Goal: Task Accomplishment & Management: Use online tool/utility

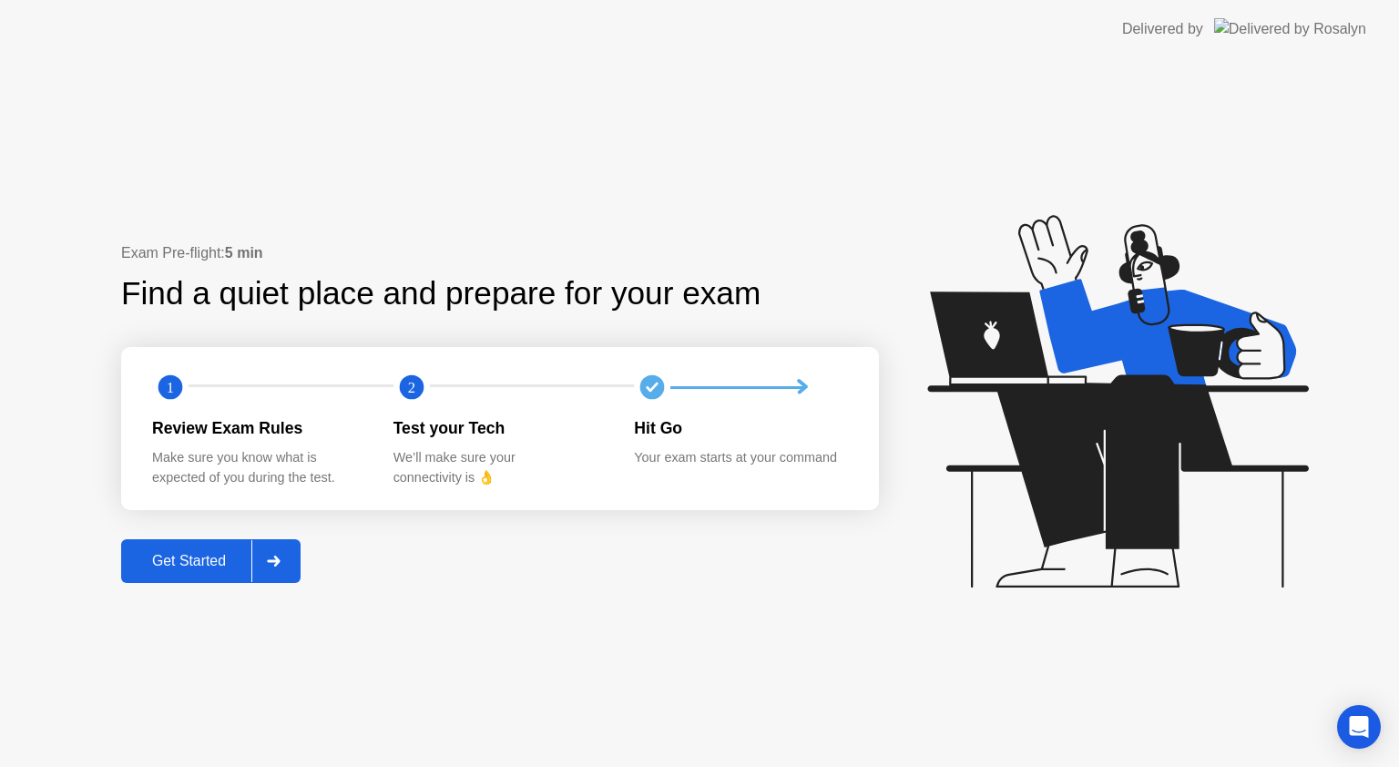
click at [200, 556] on div "Get Started" at bounding box center [189, 561] width 125 height 16
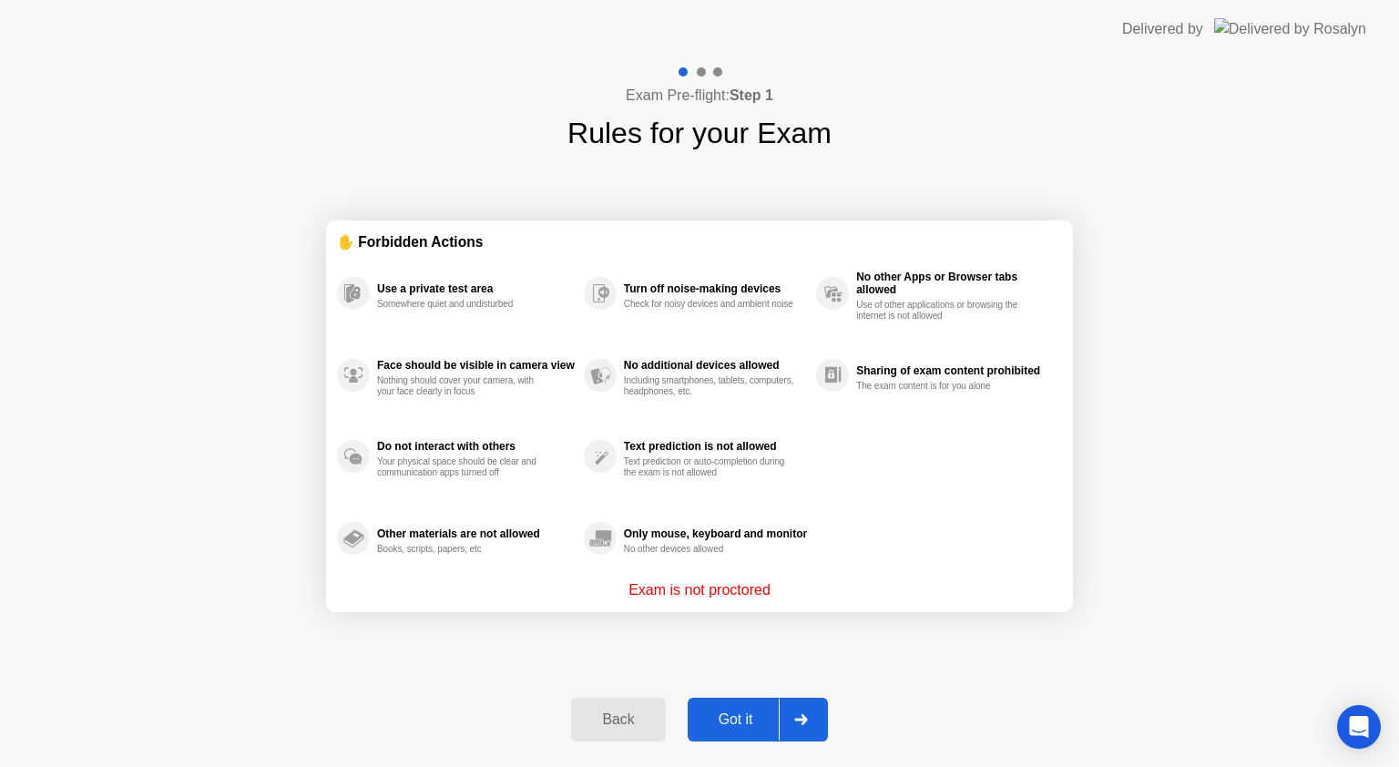
click at [744, 719] on div "Got it" at bounding box center [736, 719] width 86 height 16
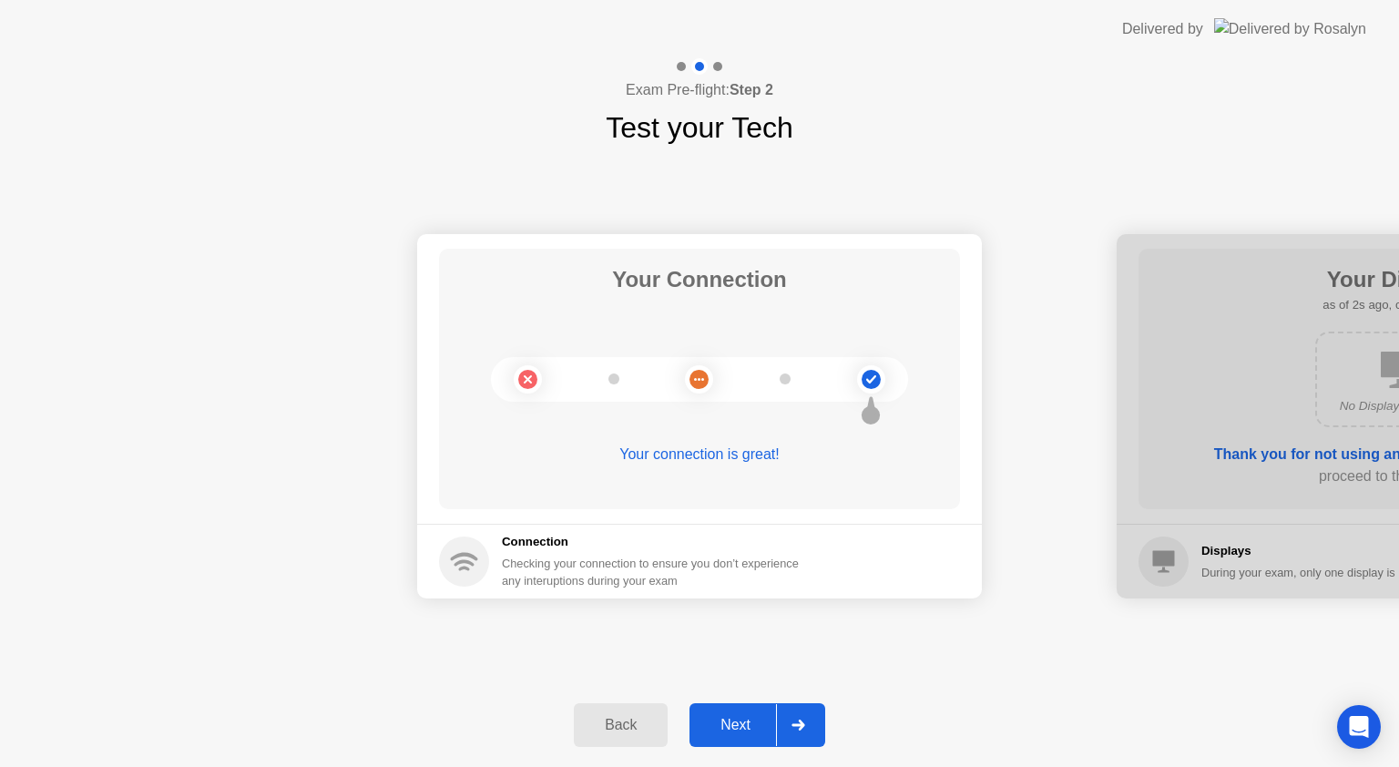
click at [732, 728] on div "Next" at bounding box center [735, 725] width 81 height 16
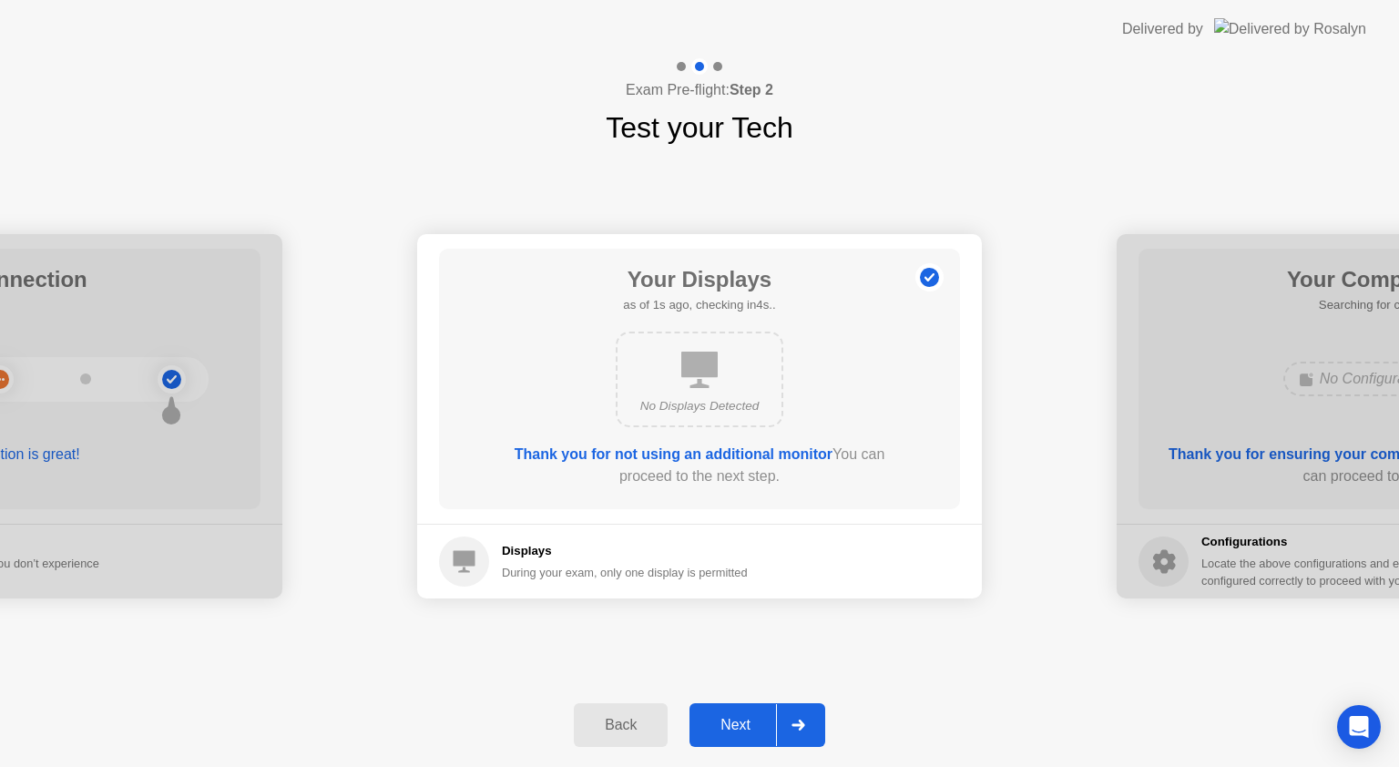
click at [732, 728] on div "Next" at bounding box center [735, 725] width 81 height 16
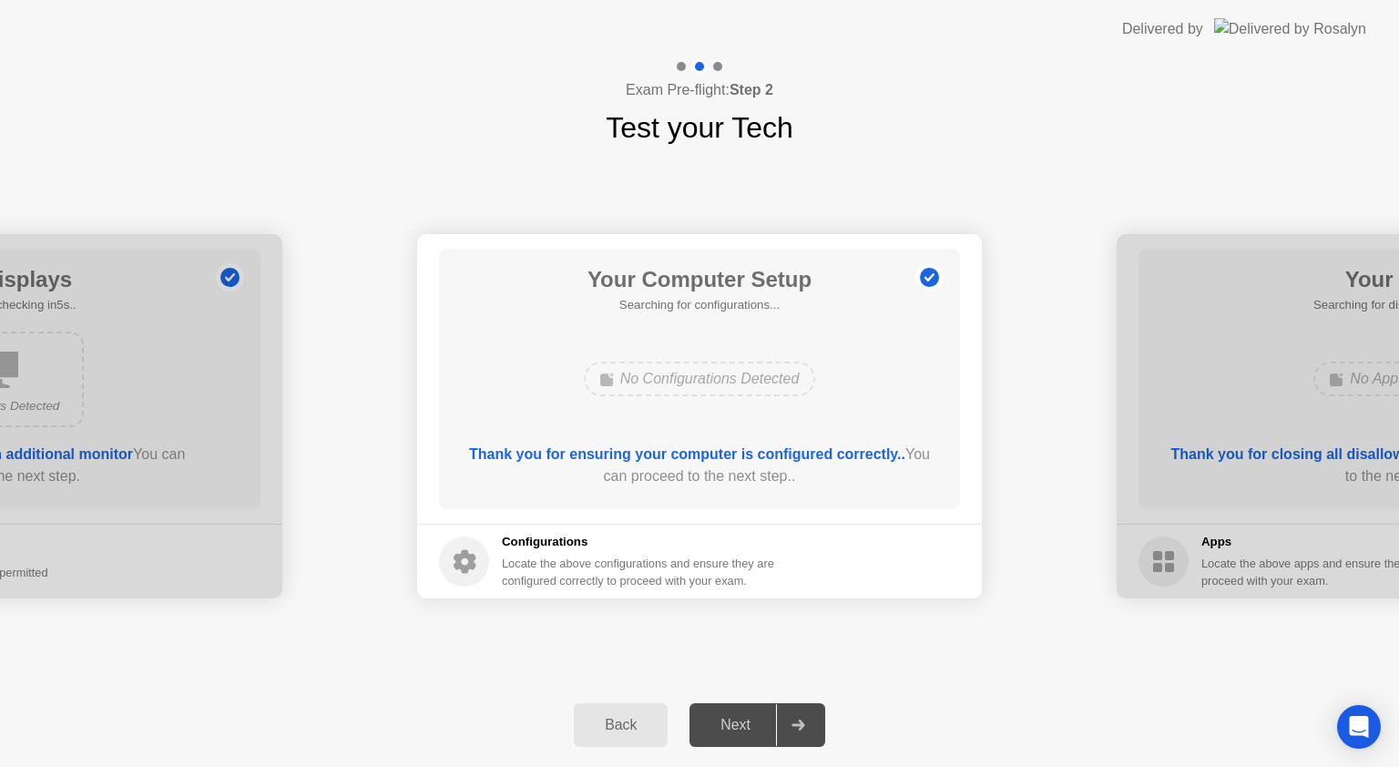
click at [732, 728] on div "Next" at bounding box center [735, 725] width 81 height 16
click at [753, 729] on div "Next" at bounding box center [735, 725] width 81 height 16
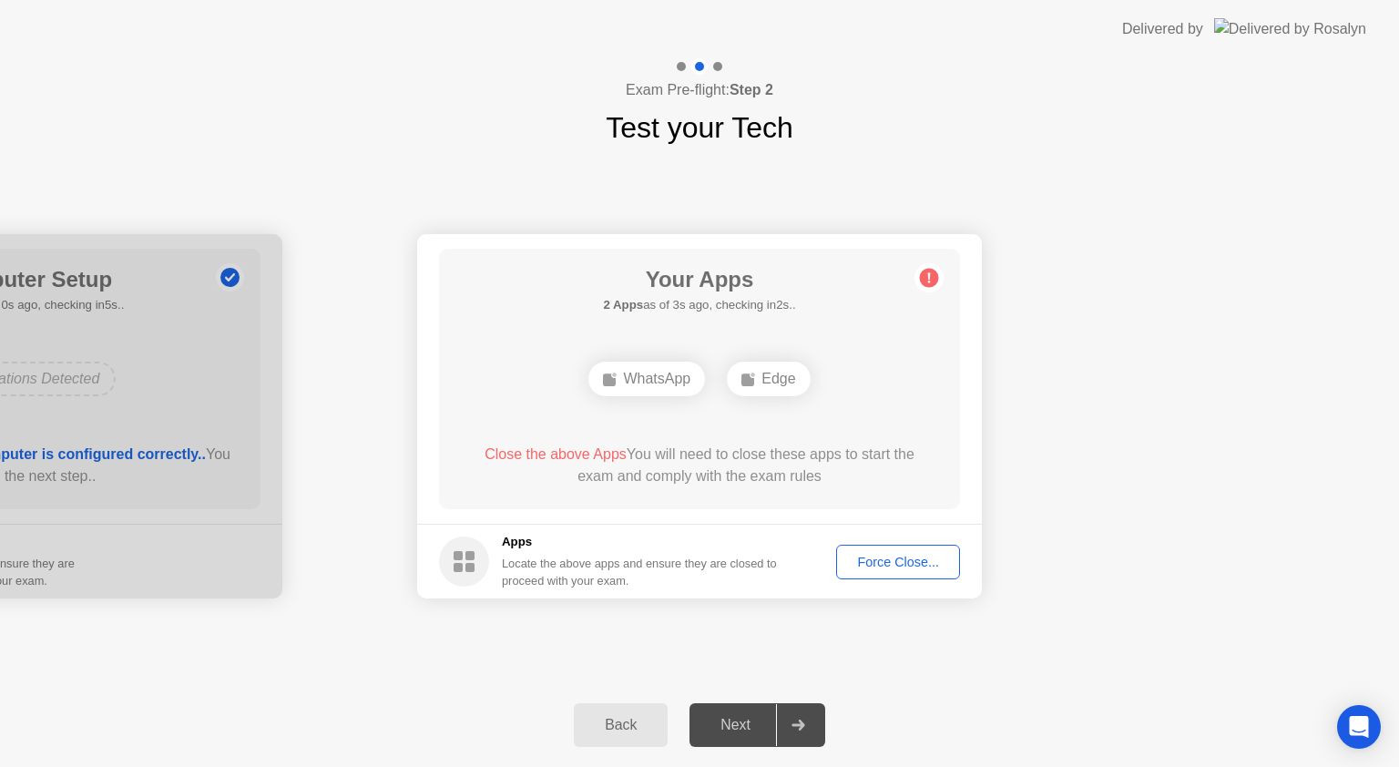
click at [874, 579] on footer "Apps Locate the above apps and ensure they are closed to proceed with your exam…" at bounding box center [699, 561] width 565 height 75
click at [900, 557] on div "Force Close..." at bounding box center [897, 562] width 111 height 15
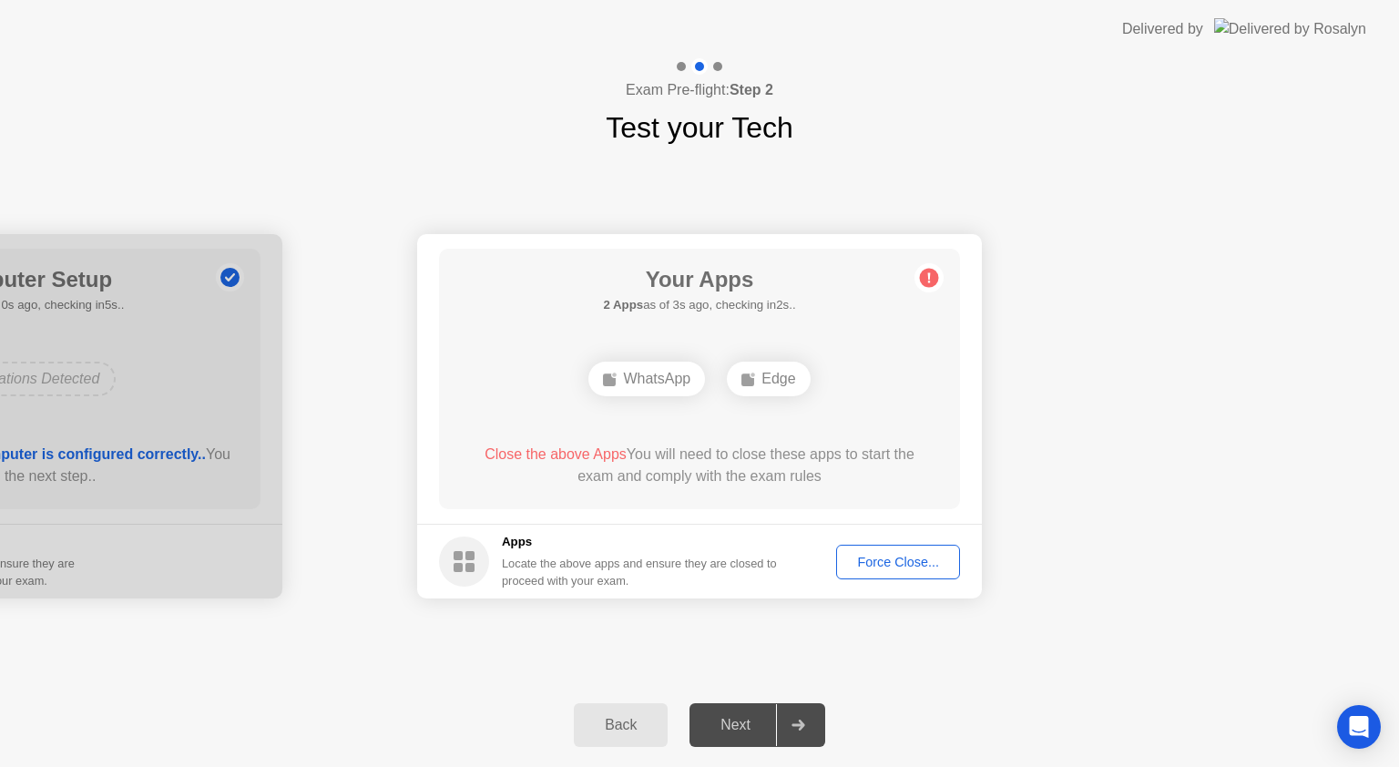
click at [900, 567] on div "Force Close..." at bounding box center [897, 562] width 111 height 15
click at [641, 729] on div "Back" at bounding box center [620, 725] width 83 height 16
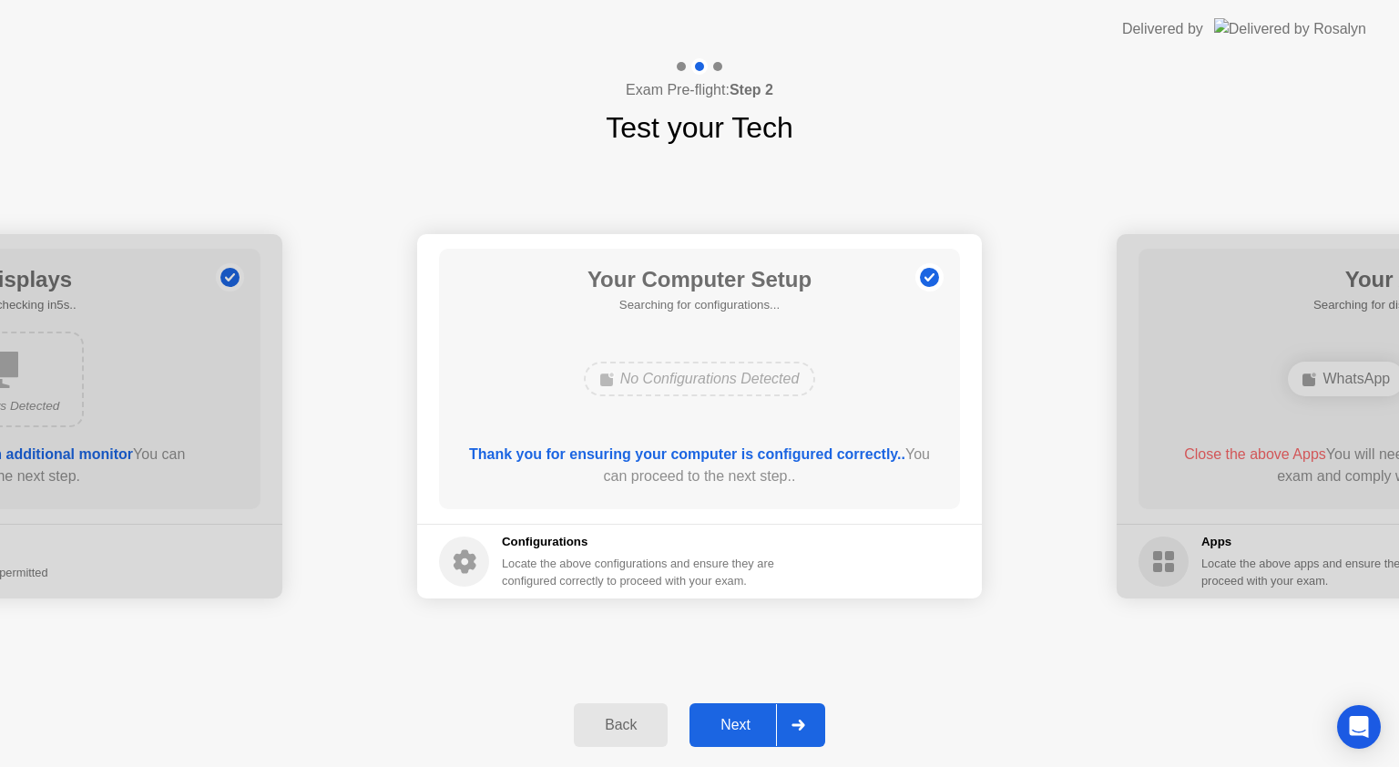
click at [740, 720] on div "Next" at bounding box center [735, 725] width 81 height 16
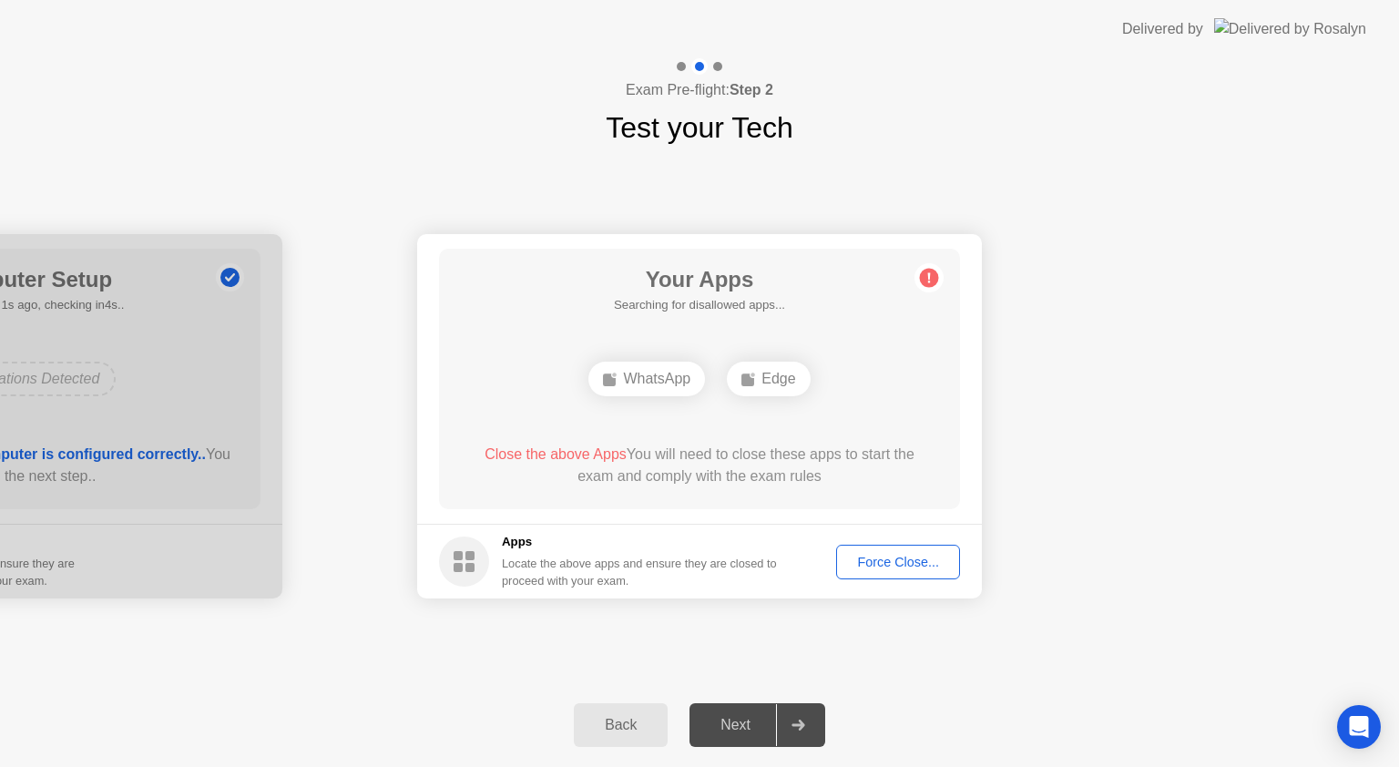
click at [872, 555] on div "Force Close..." at bounding box center [897, 562] width 111 height 15
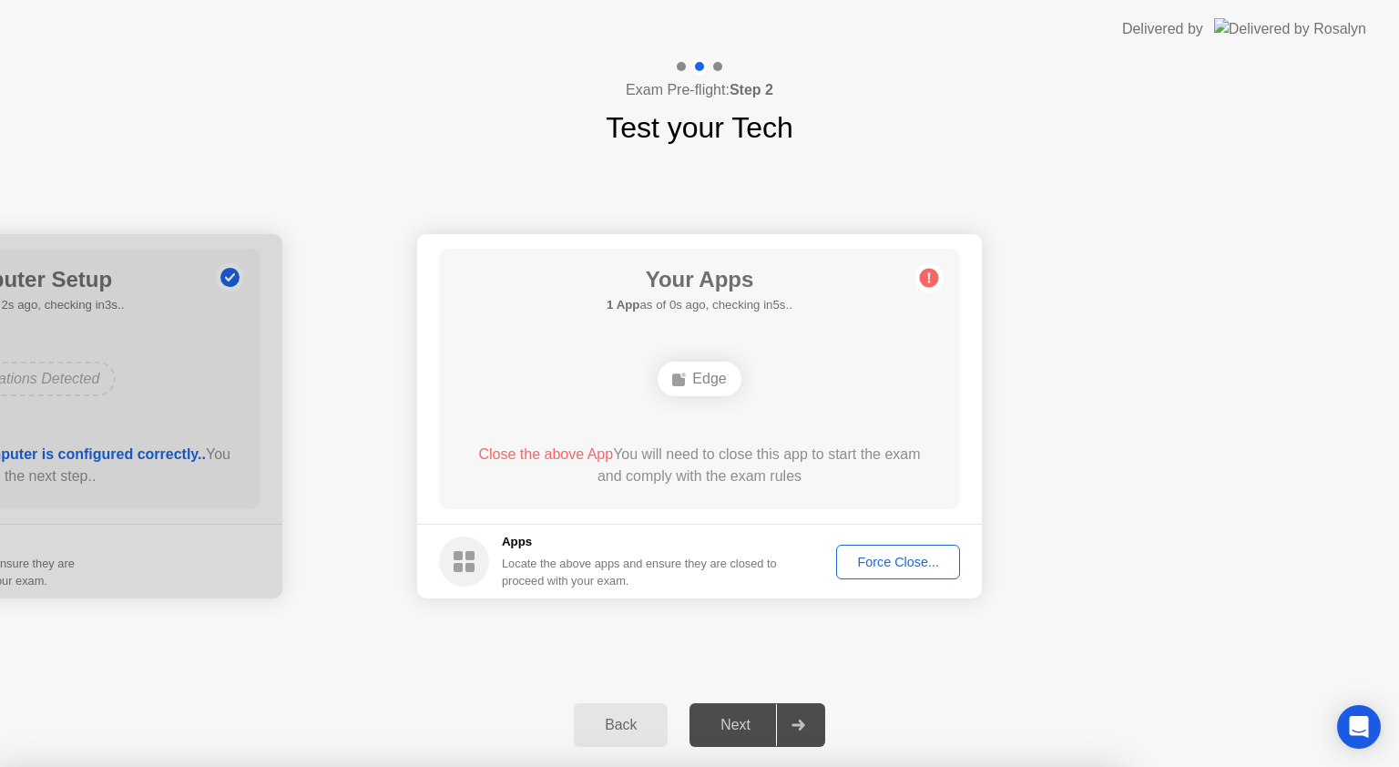
click at [657, 725] on div "Back" at bounding box center [620, 725] width 83 height 16
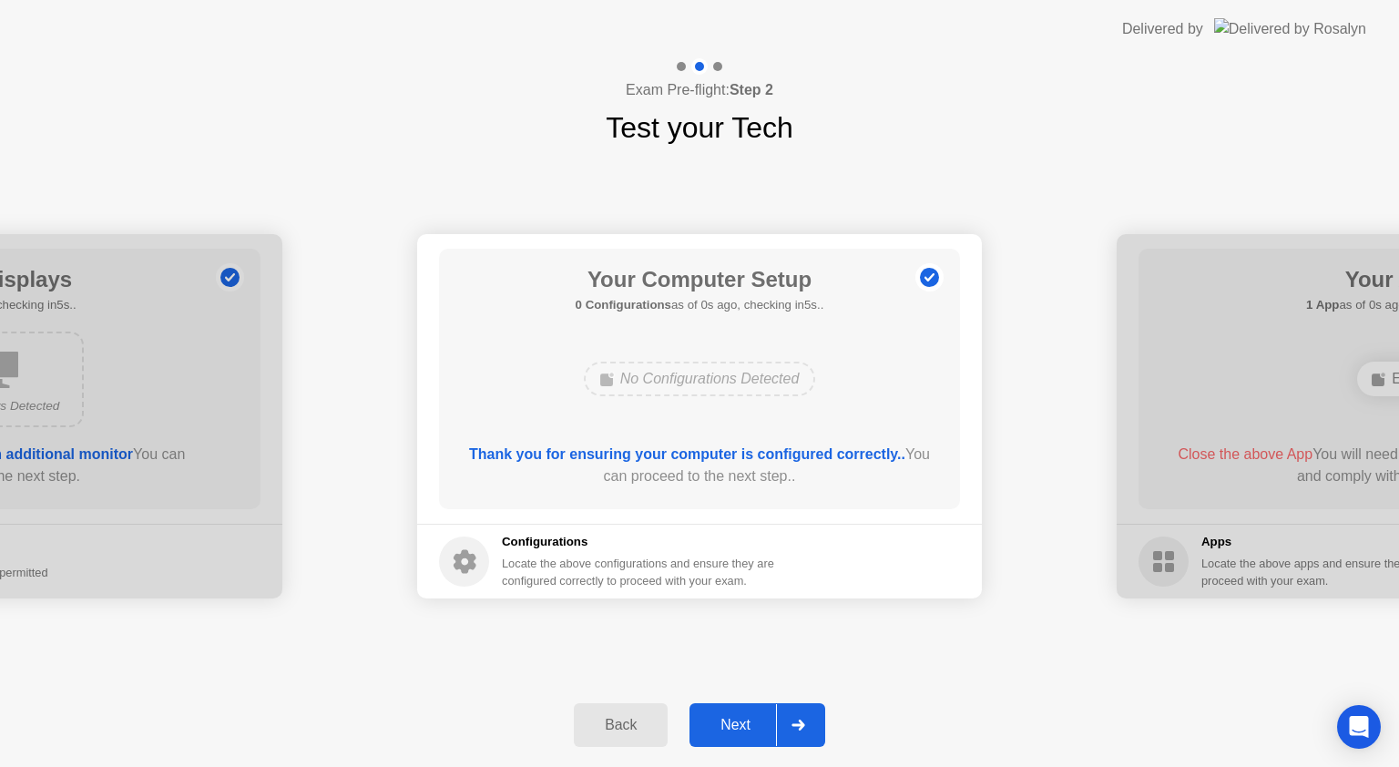
click at [749, 708] on button "Next" at bounding box center [757, 725] width 136 height 44
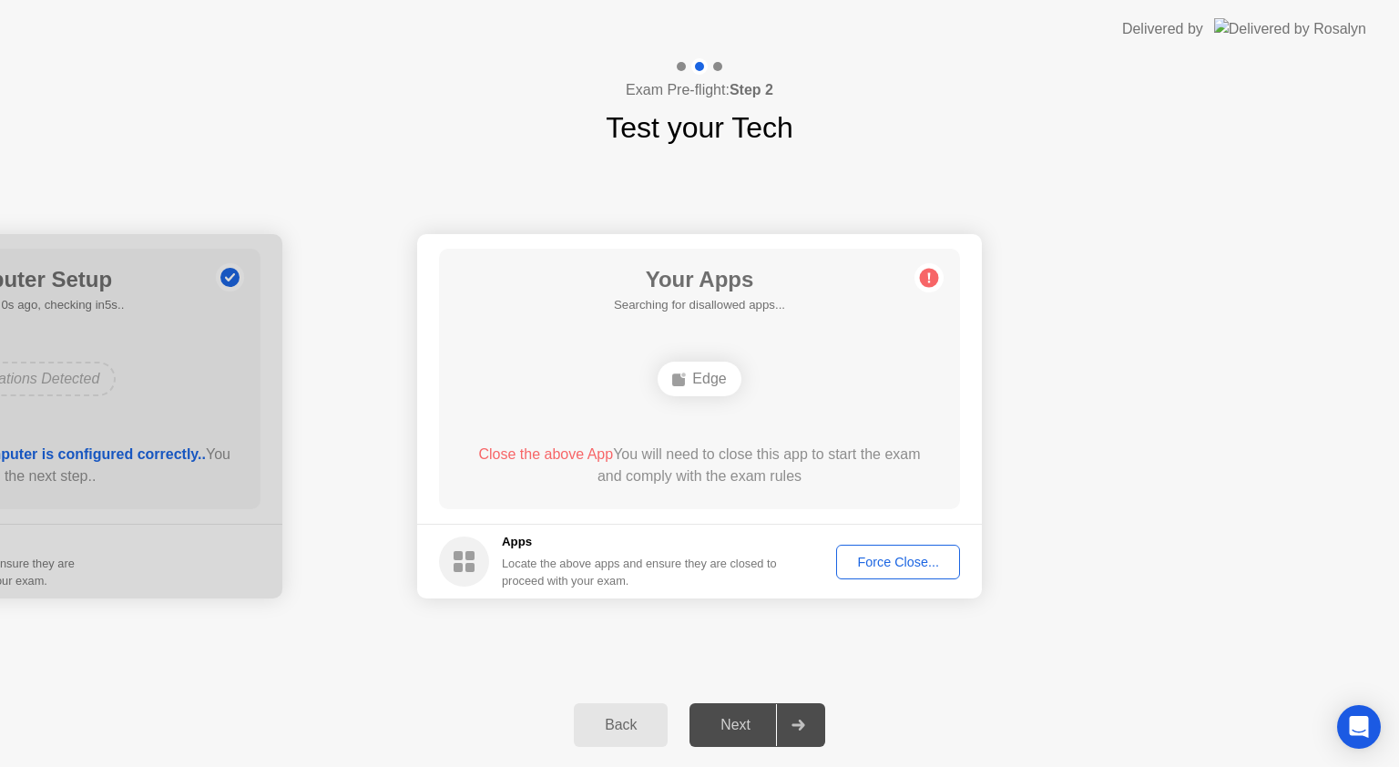
click at [879, 545] on button "Force Close..." at bounding box center [898, 562] width 124 height 35
click at [631, 705] on button "Back" at bounding box center [621, 725] width 94 height 44
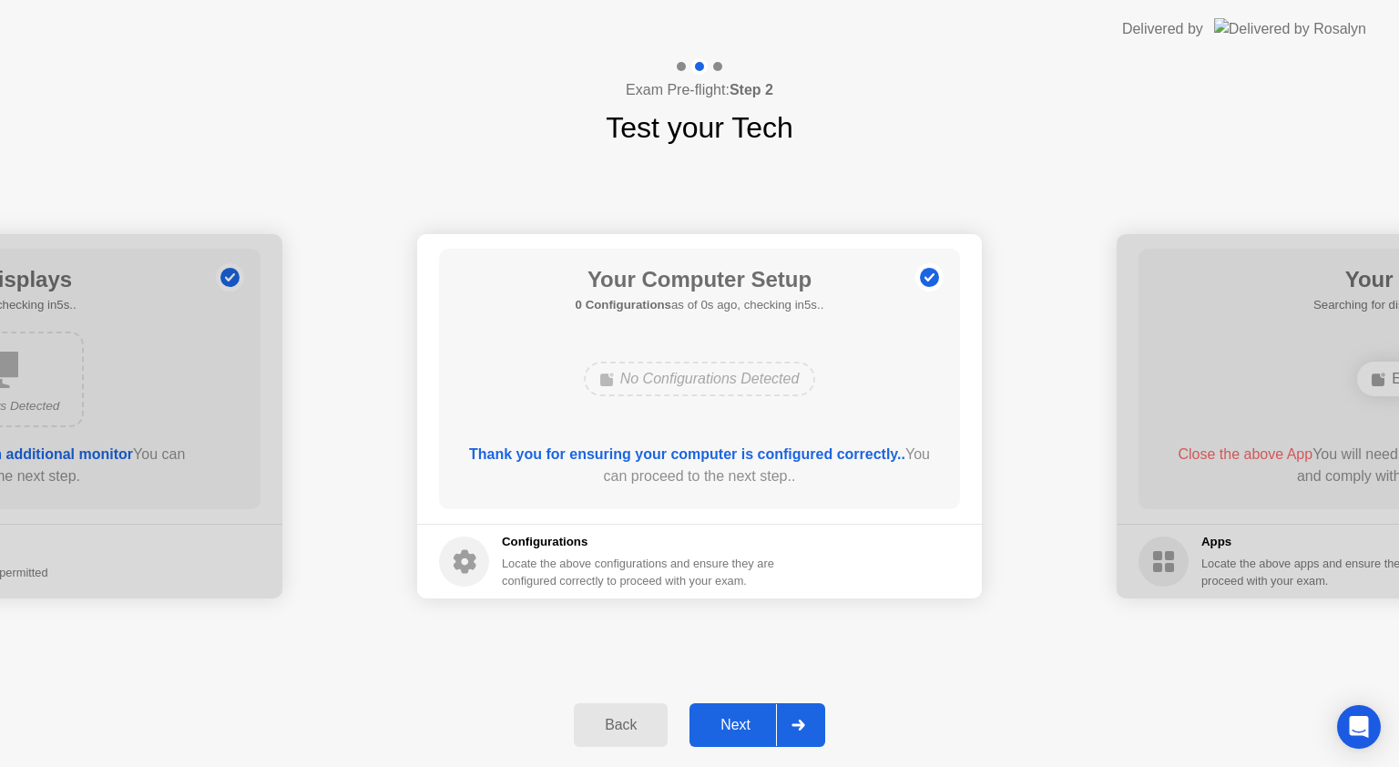
click at [739, 709] on button "Next" at bounding box center [757, 725] width 136 height 44
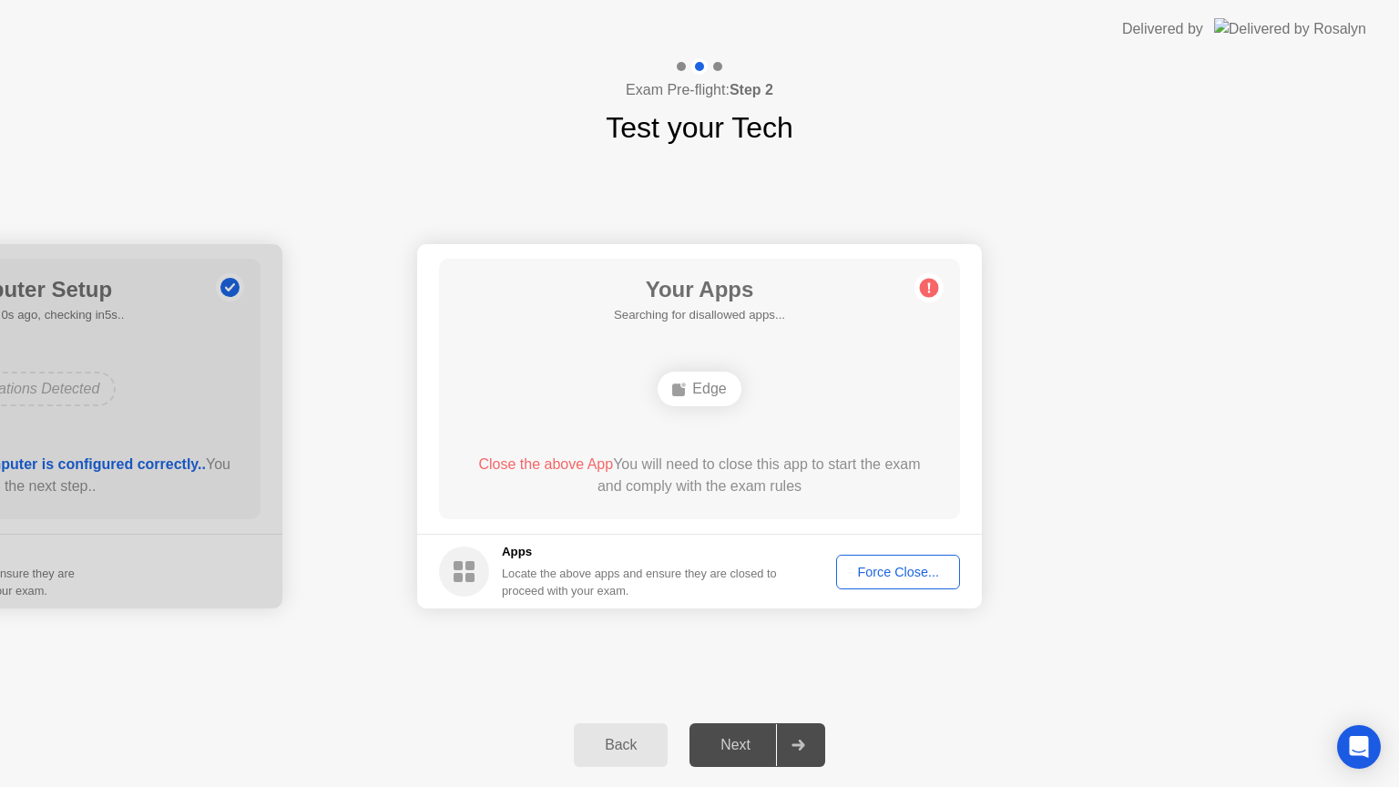
click at [884, 573] on footer "Apps Locate the above apps and ensure they are closed to proceed with your exam…" at bounding box center [699, 571] width 565 height 75
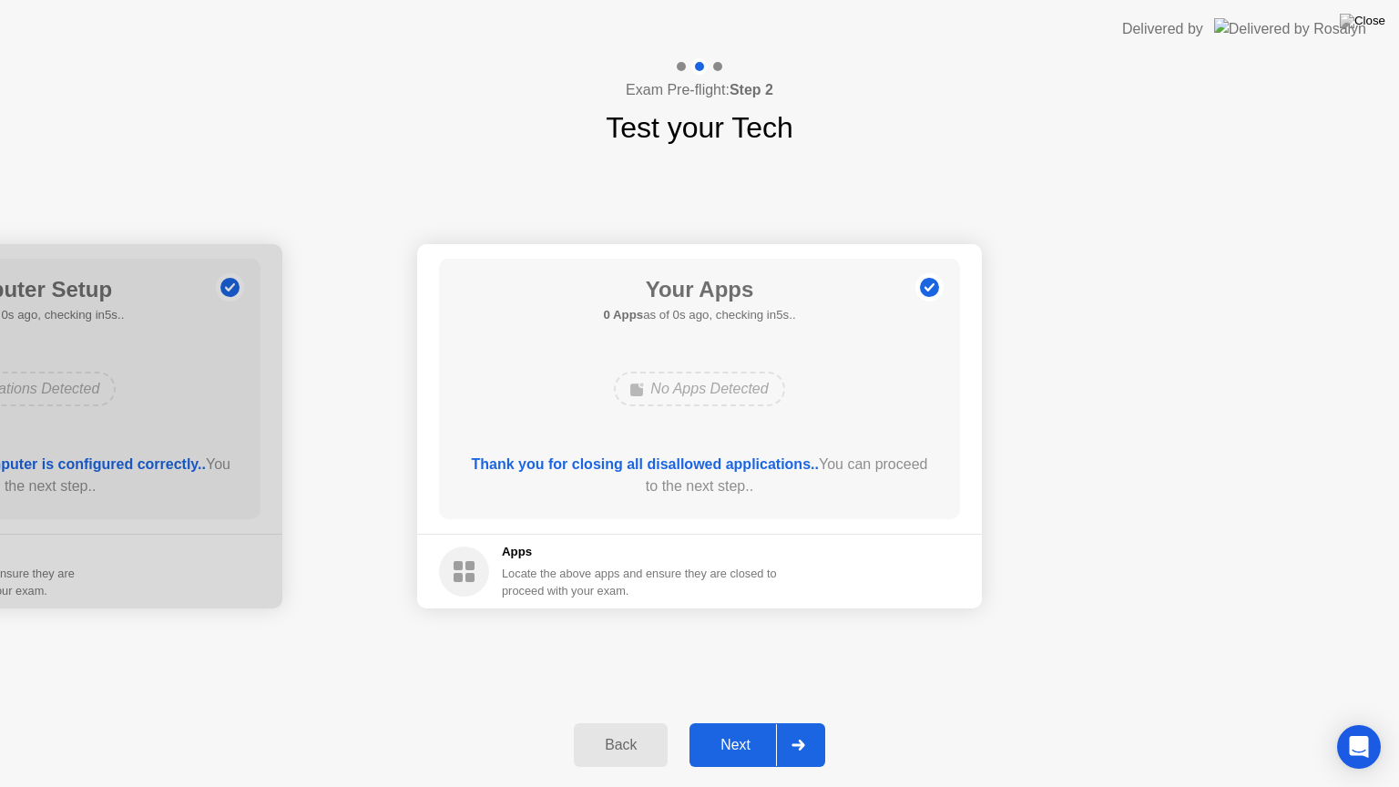
click at [770, 737] on div "Next" at bounding box center [735, 745] width 81 height 16
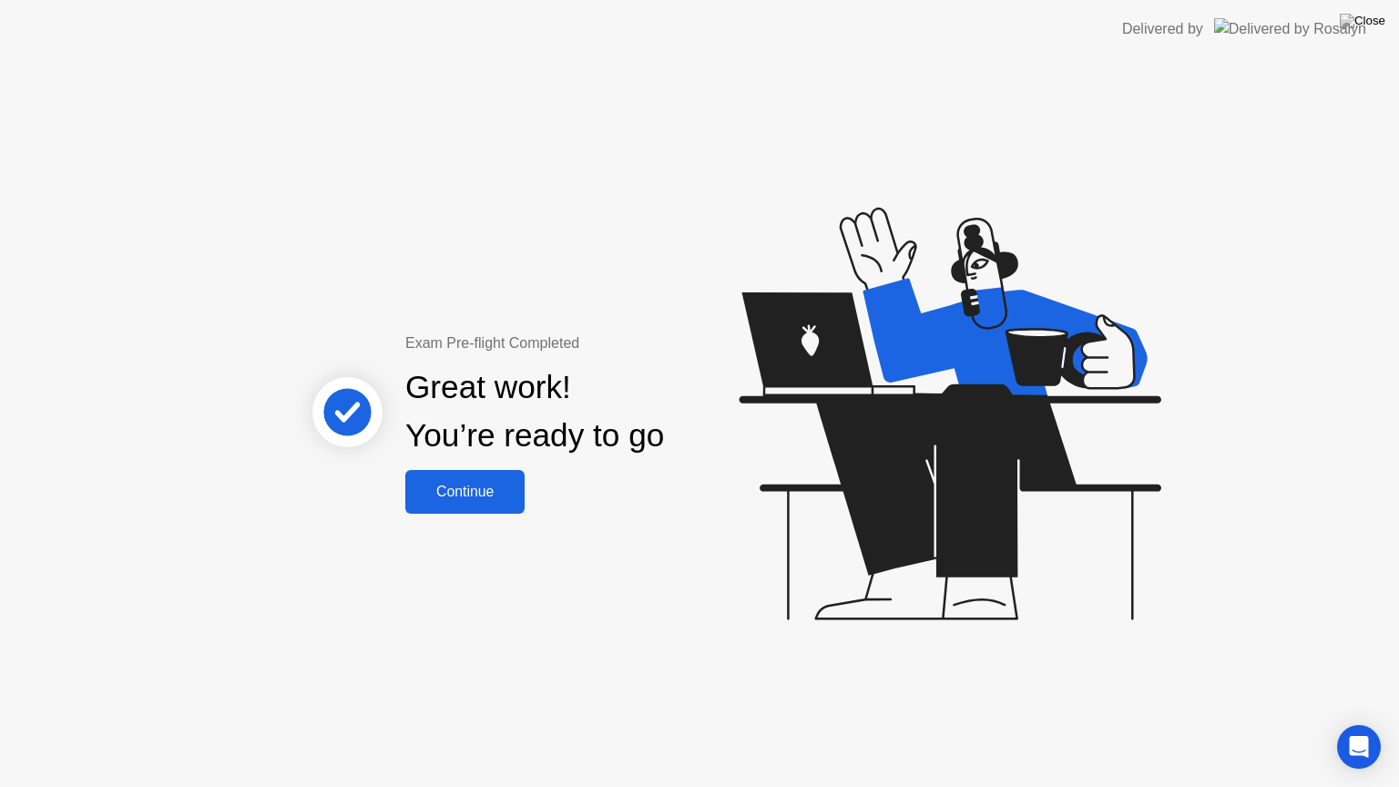
click at [450, 500] on div "Continue" at bounding box center [465, 492] width 108 height 16
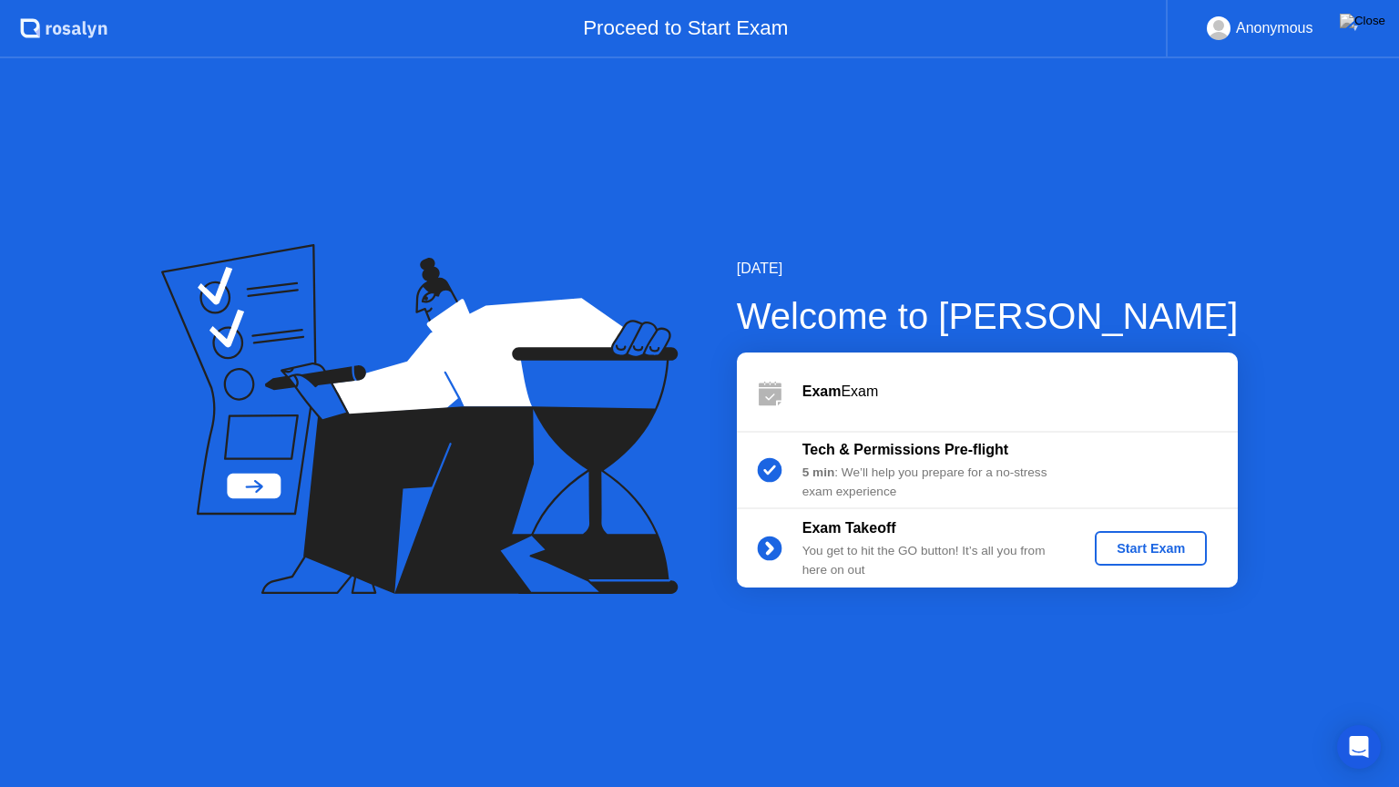
click at [1134, 544] on div "Start Exam" at bounding box center [1150, 548] width 97 height 15
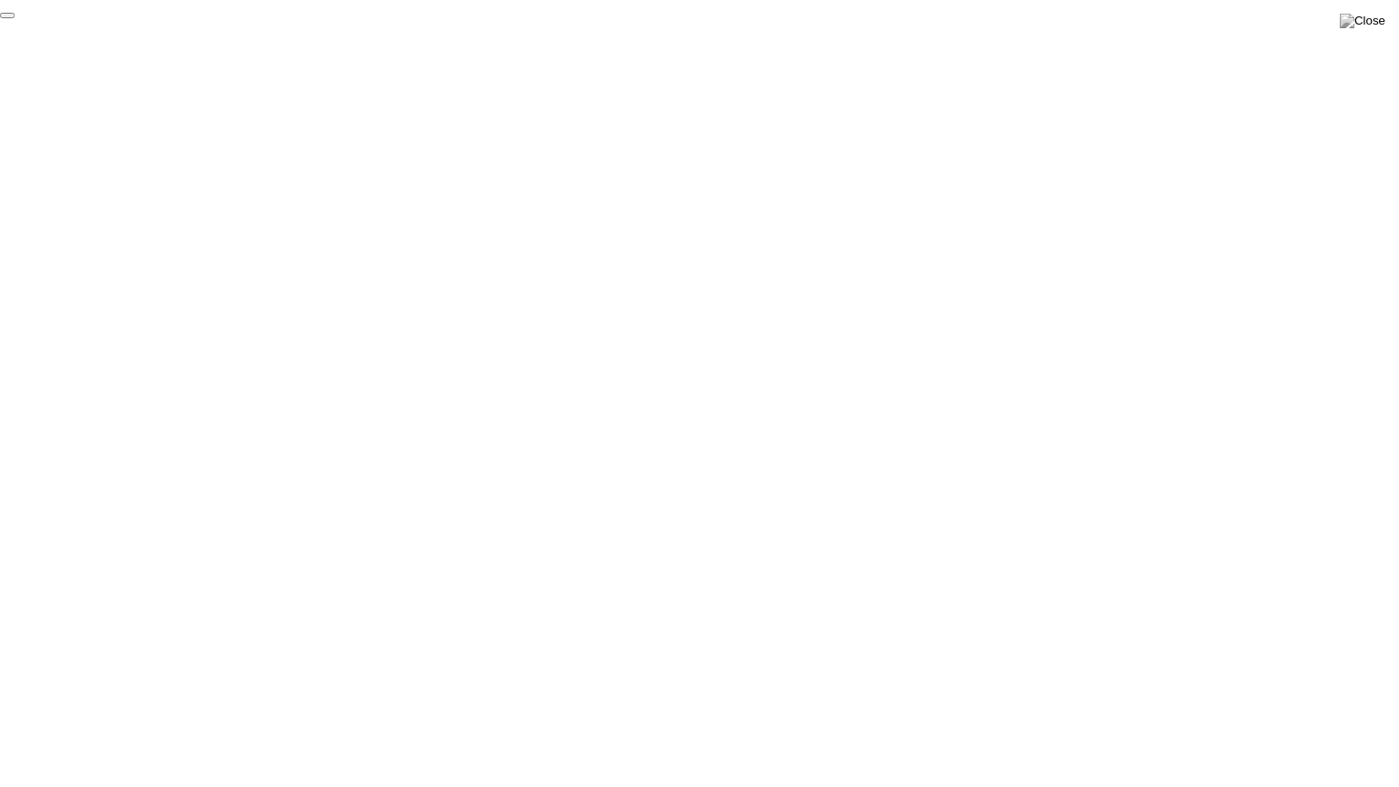
click div "End Proctoring Session"
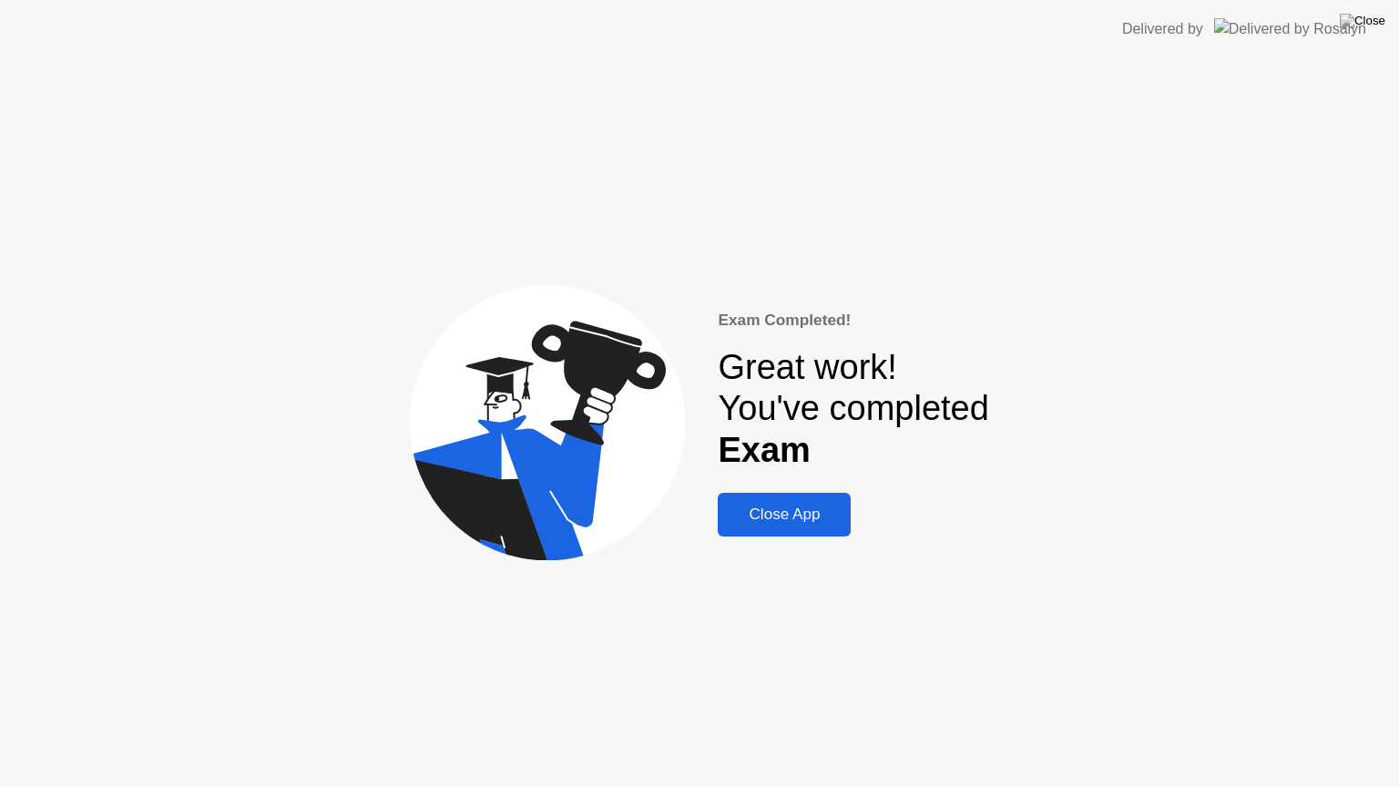
click at [804, 545] on div "Exam Completed! Great work! You've completed Exam Close App" at bounding box center [699, 422] width 1399 height 729
click at [782, 505] on div "Close App" at bounding box center [784, 514] width 122 height 18
